Goal: Check status: Check status

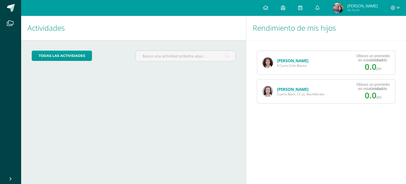
click at [297, 87] on link "[PERSON_NAME]" at bounding box center [292, 88] width 31 height 5
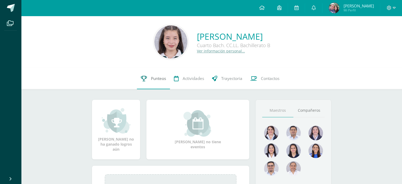
click at [159, 73] on link "Punteos" at bounding box center [153, 78] width 33 height 21
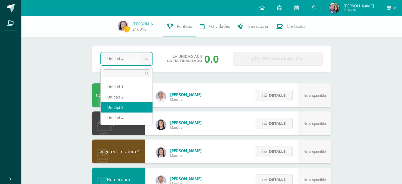
select select "Unidad 3"
